Goal: Information Seeking & Learning: Learn about a topic

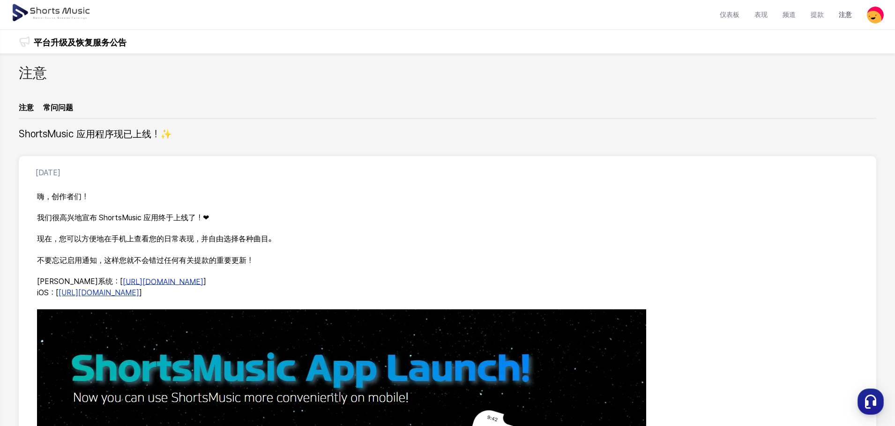
click at [326, 39] on div "平台升级及恢复服务公告 平台升级及恢复服务公告" at bounding box center [447, 41] width 895 height 23
click at [110, 47] on link "平台升级及恢复服务公告" at bounding box center [80, 42] width 93 height 14
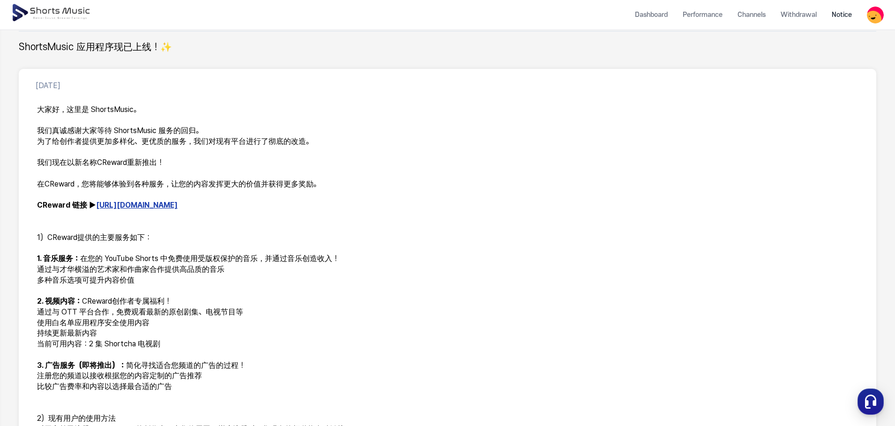
scroll to position [94, 0]
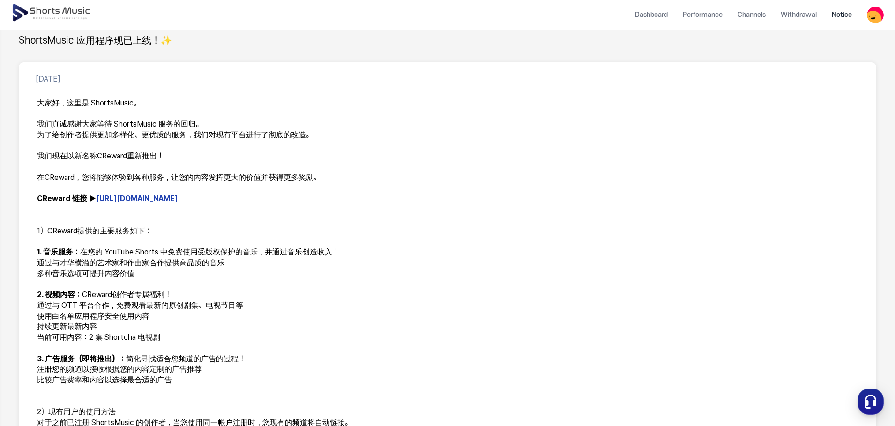
click at [124, 202] on font "[URL][DOMAIN_NAME]" at bounding box center [137, 199] width 82 height 9
drag, startPoint x: 620, startPoint y: 164, endPoint x: 615, endPoint y: 156, distance: 9.9
click at [620, 164] on p at bounding box center [447, 167] width 821 height 11
click at [149, 202] on font "[URL][DOMAIN_NAME]" at bounding box center [137, 199] width 82 height 9
